Goal: Task Accomplishment & Management: Use online tool/utility

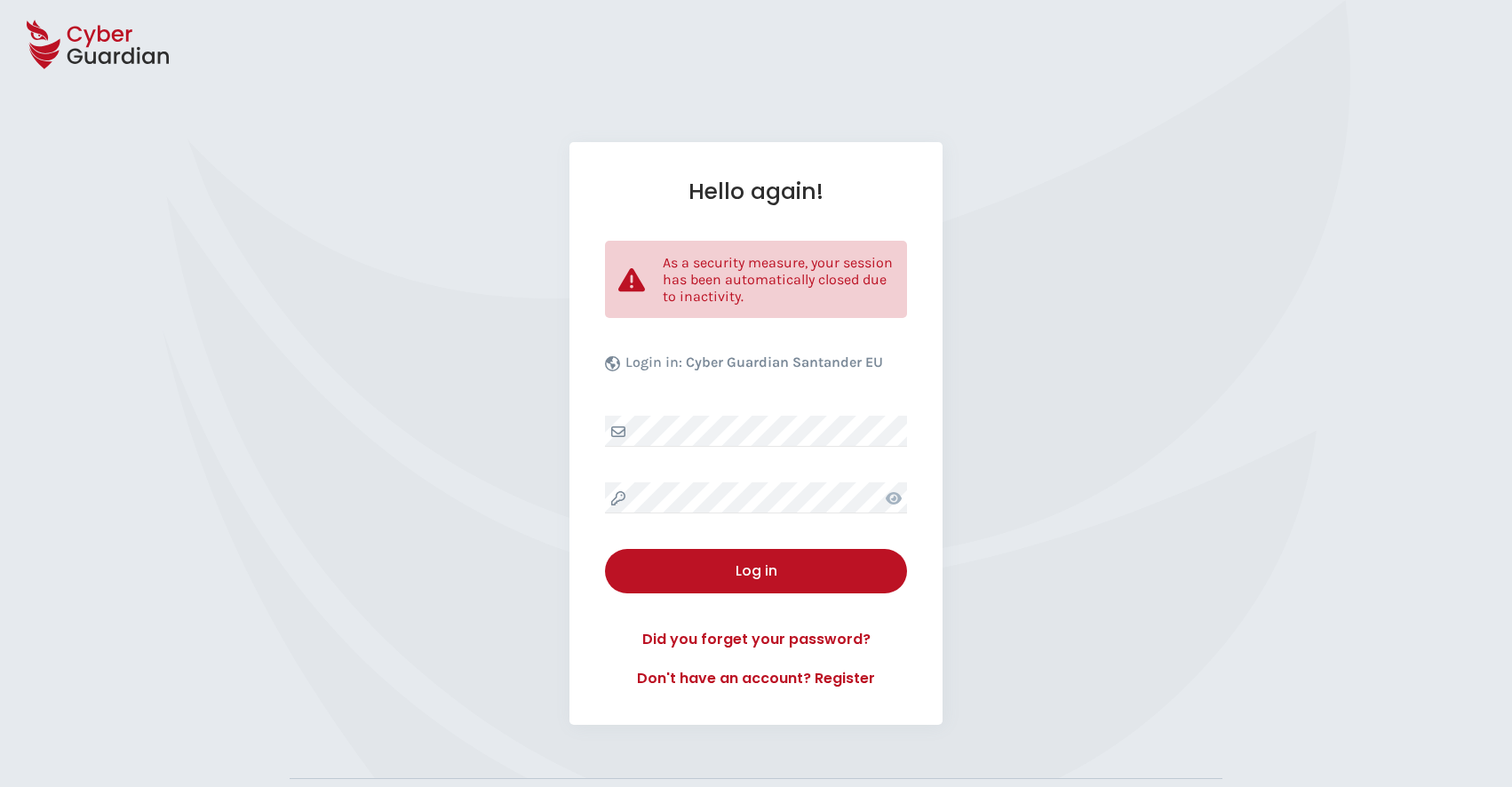
select select "English"
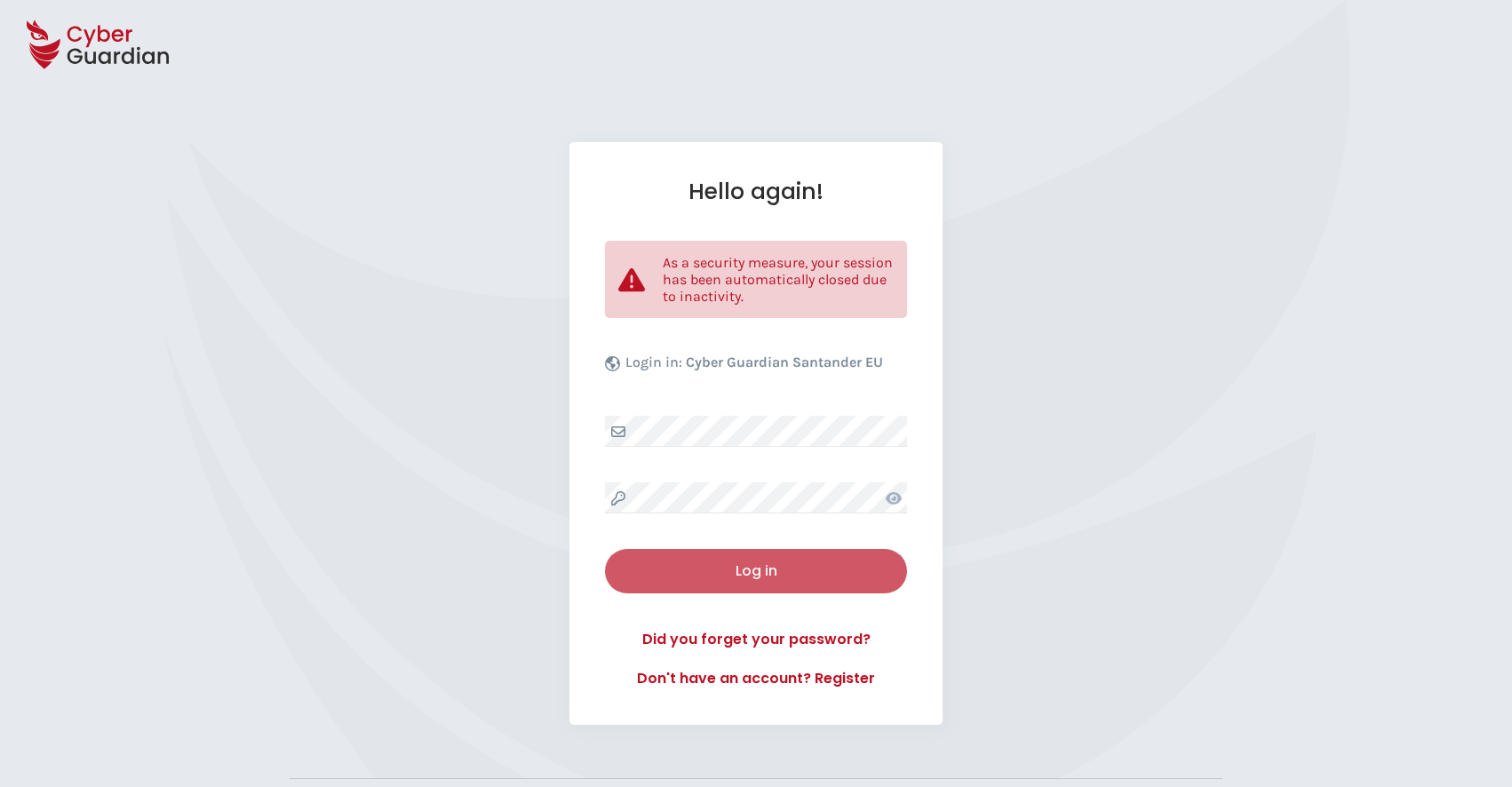
click at [804, 568] on div "Log in" at bounding box center [756, 571] width 276 height 21
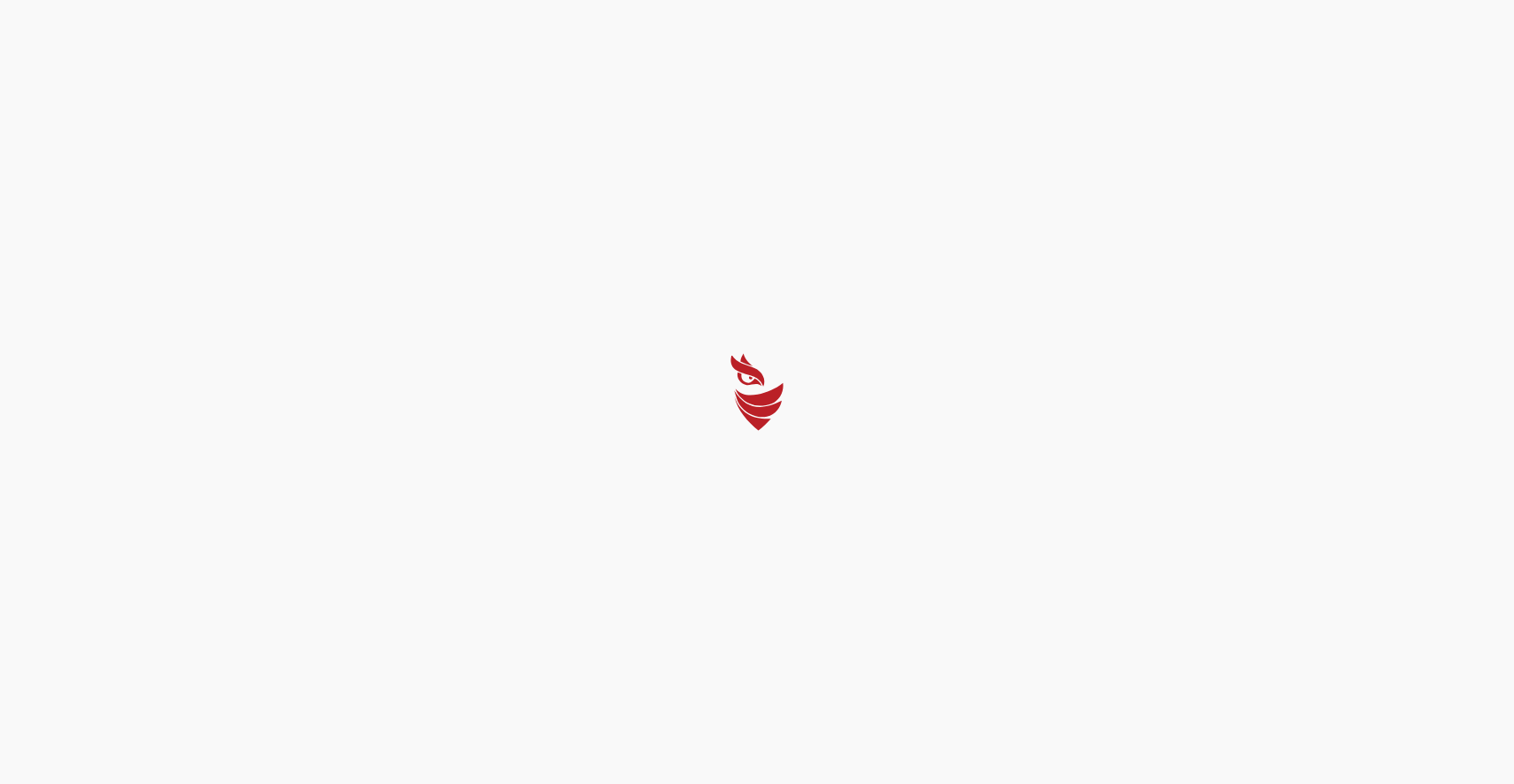
select select "English"
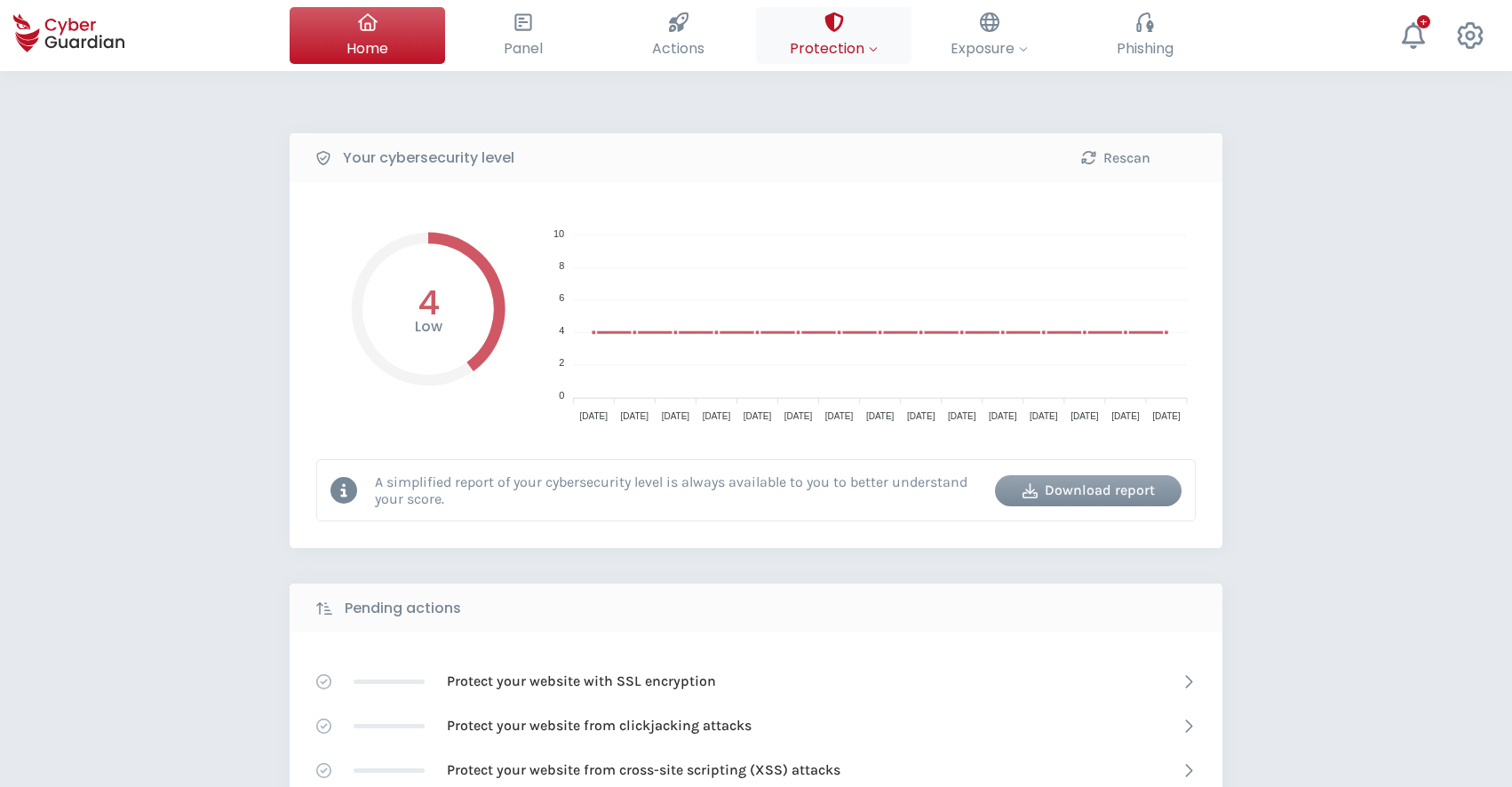
click at [842, 47] on span "Protection" at bounding box center [834, 49] width 88 height 22
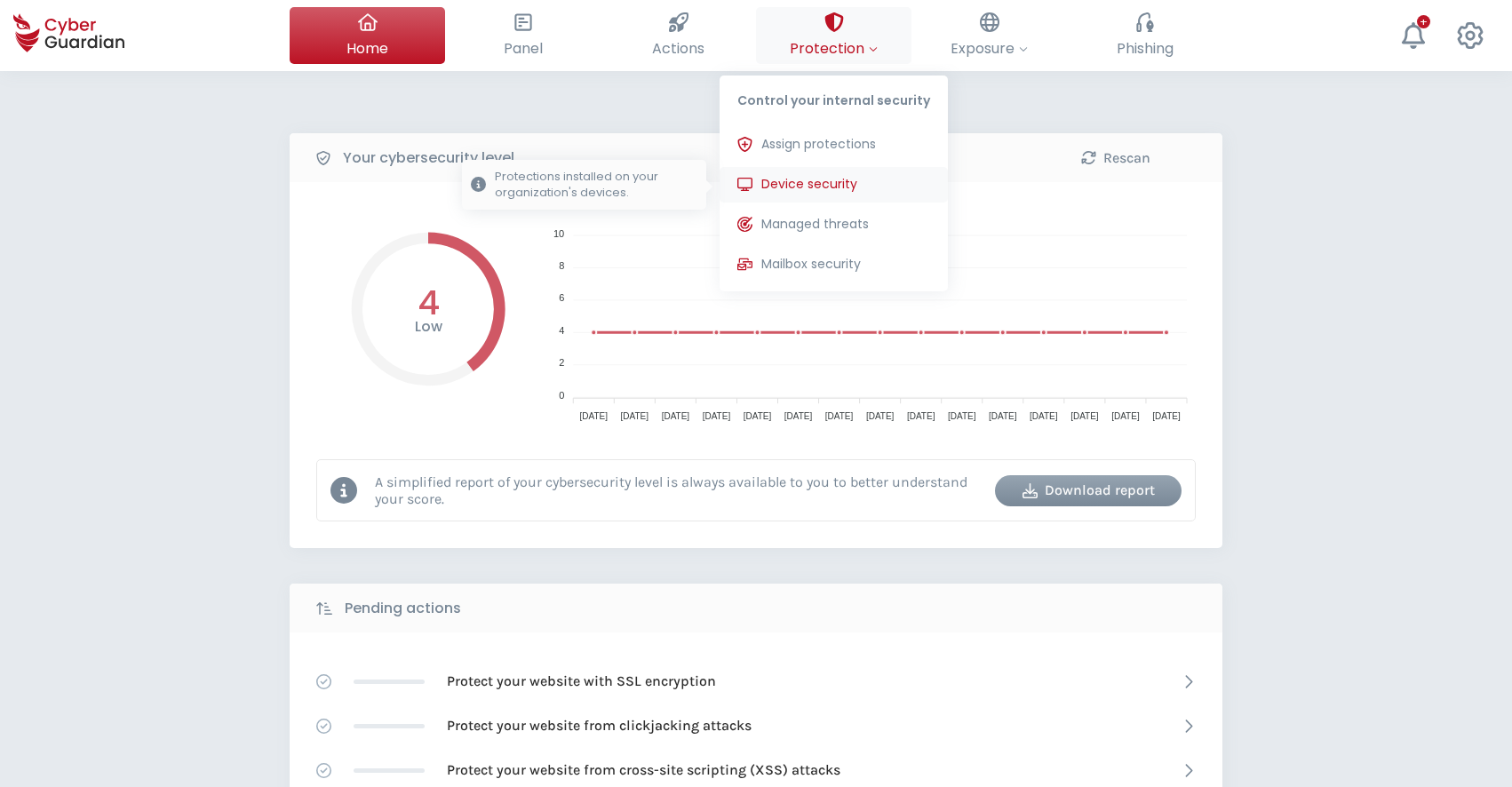
click at [821, 184] on span "Device security" at bounding box center [809, 184] width 96 height 19
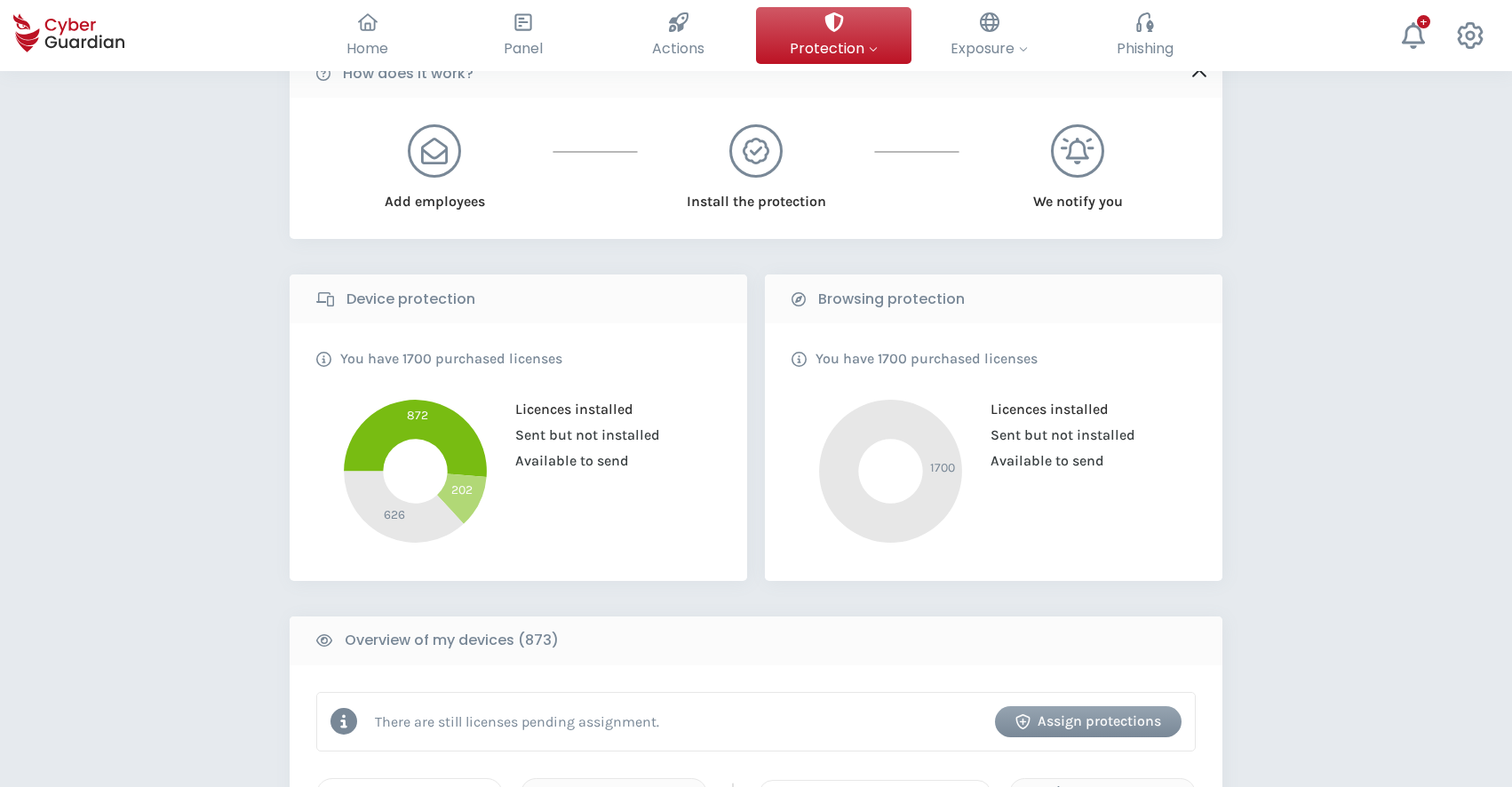
scroll to position [90, 0]
